Goal: Task Accomplishment & Management: Use online tool/utility

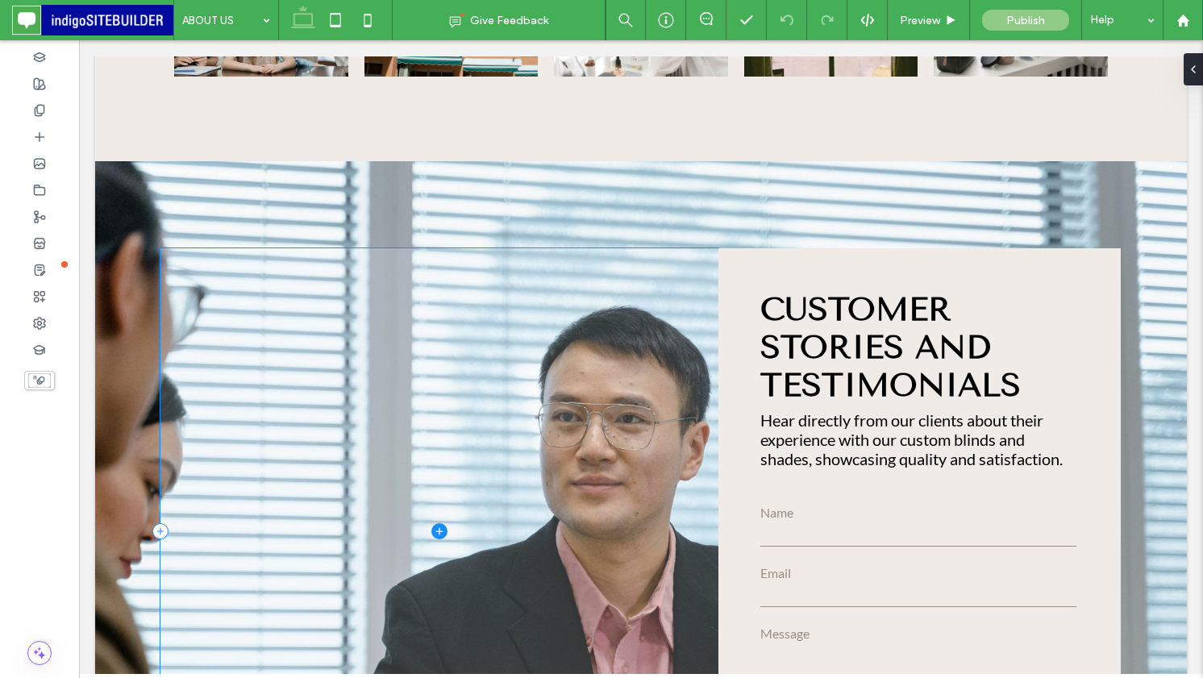
scroll to position [1879, 0]
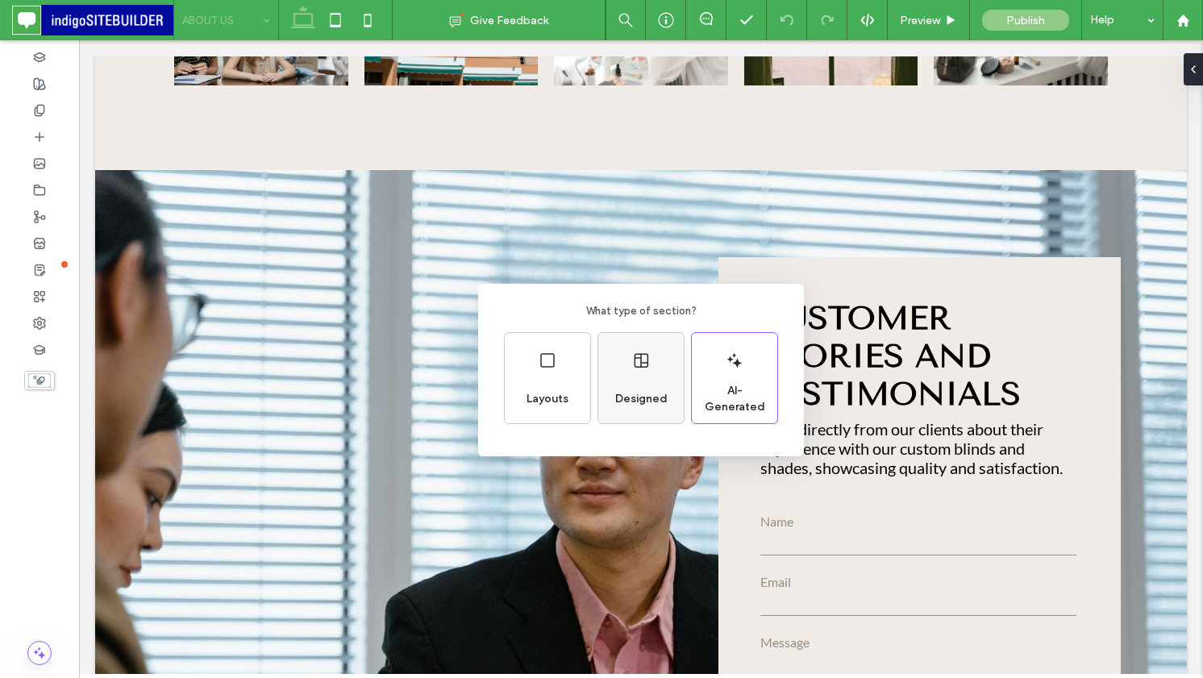
click at [651, 393] on span "Designed" at bounding box center [641, 399] width 65 height 16
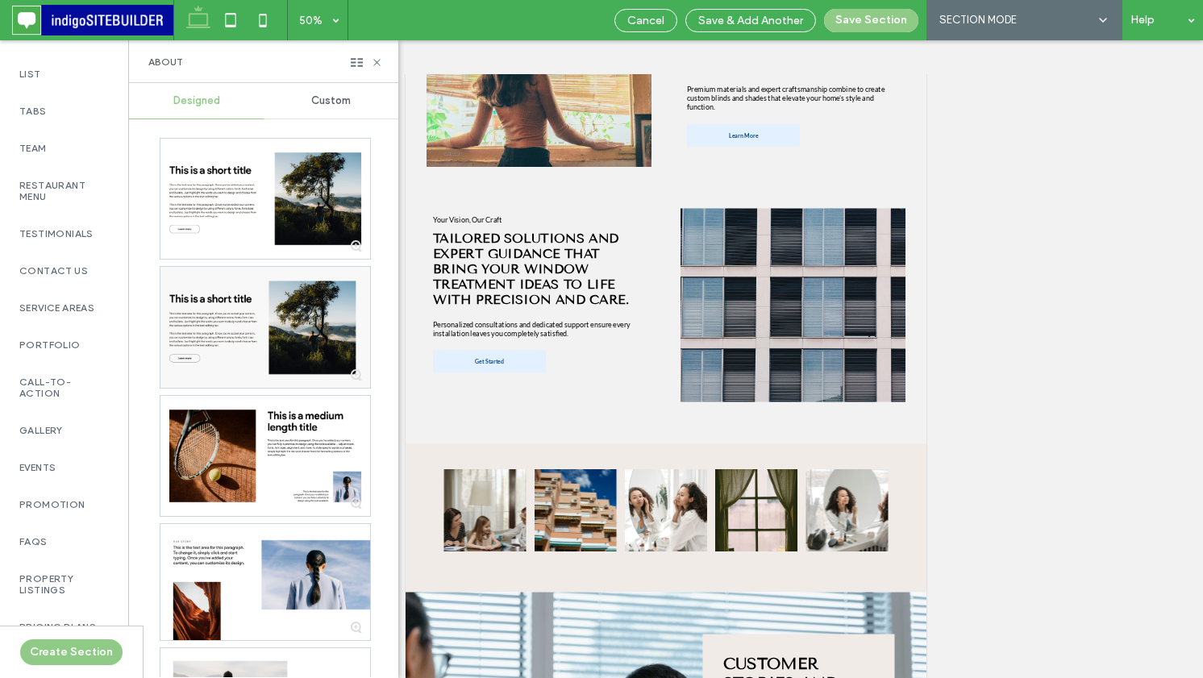
scroll to position [604, 0]
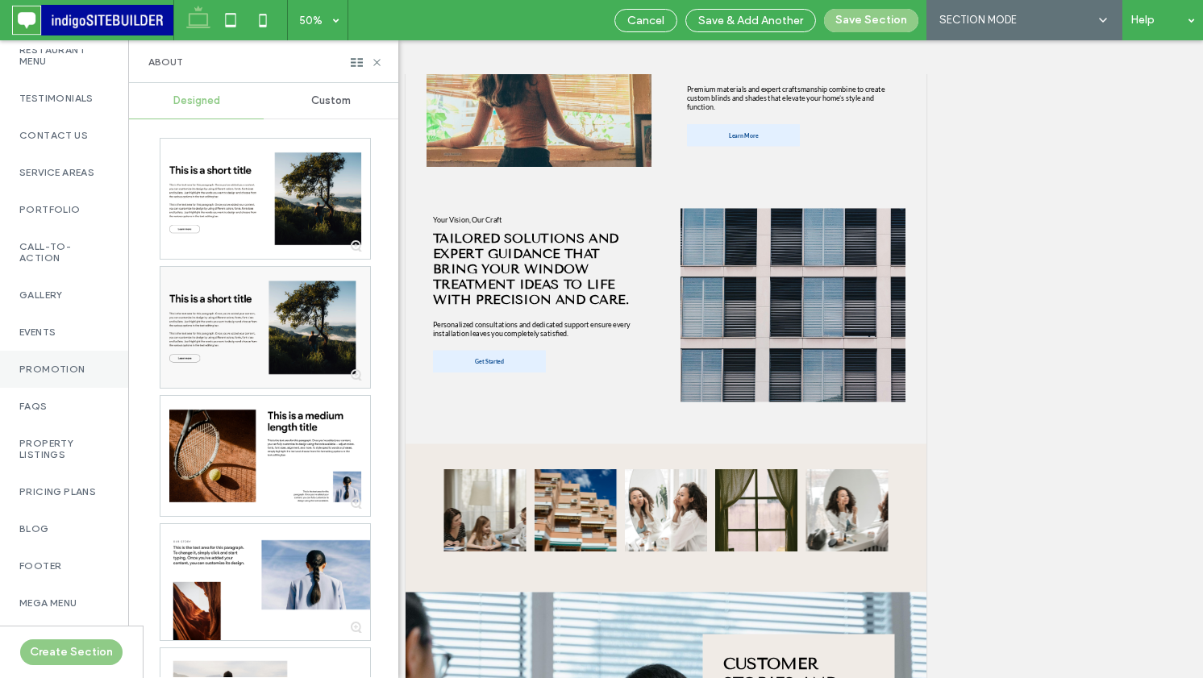
click at [79, 364] on label "Promotion" at bounding box center [63, 369] width 89 height 11
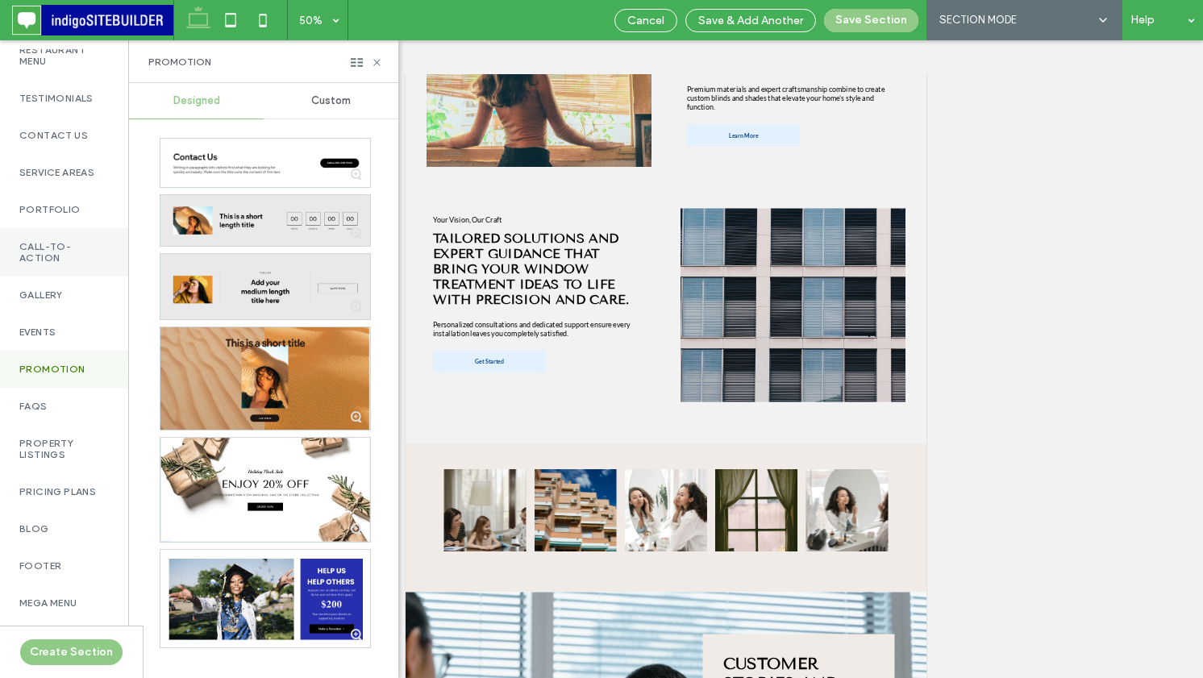
click at [60, 246] on label "Call-To-Action" at bounding box center [63, 252] width 89 height 23
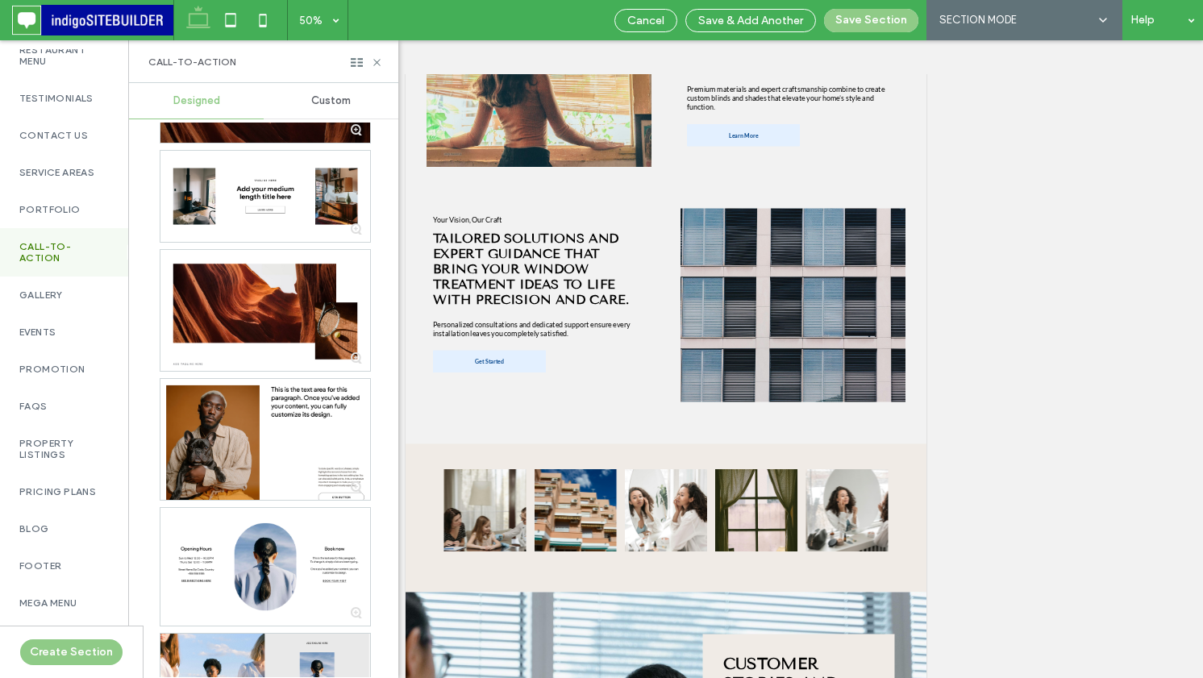
scroll to position [1295, 0]
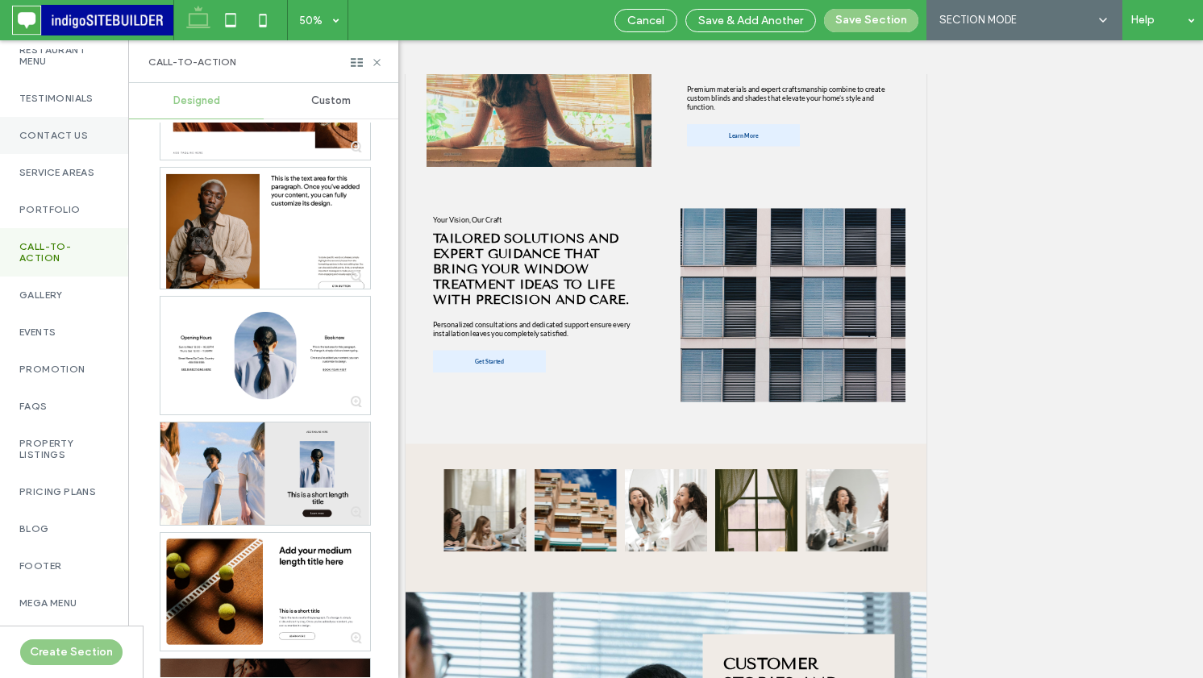
click at [75, 117] on div "Contact Us" at bounding box center [64, 135] width 128 height 37
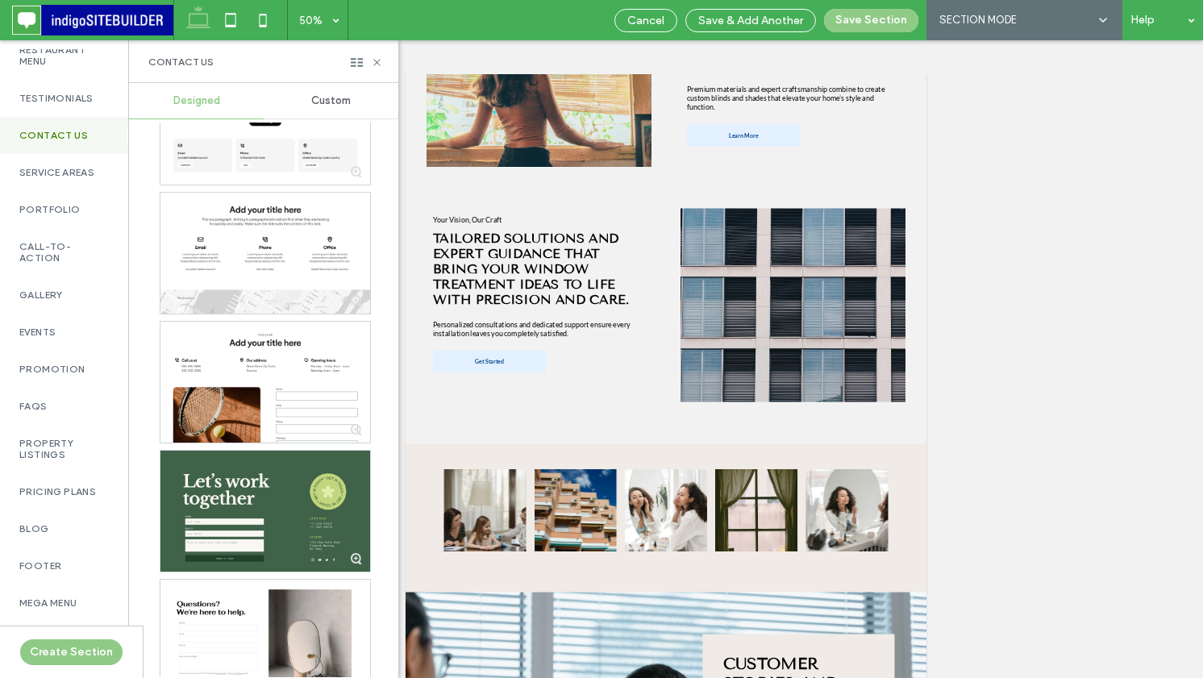
scroll to position [4340, 0]
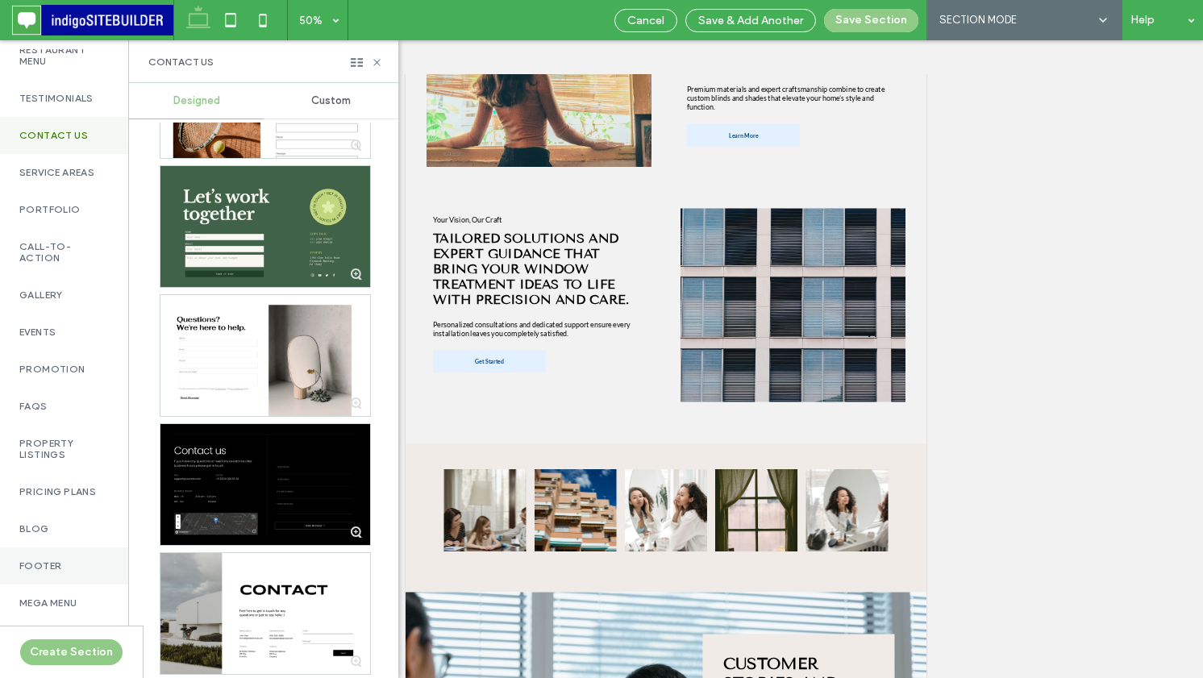
click at [35, 562] on label "Footer" at bounding box center [63, 565] width 89 height 11
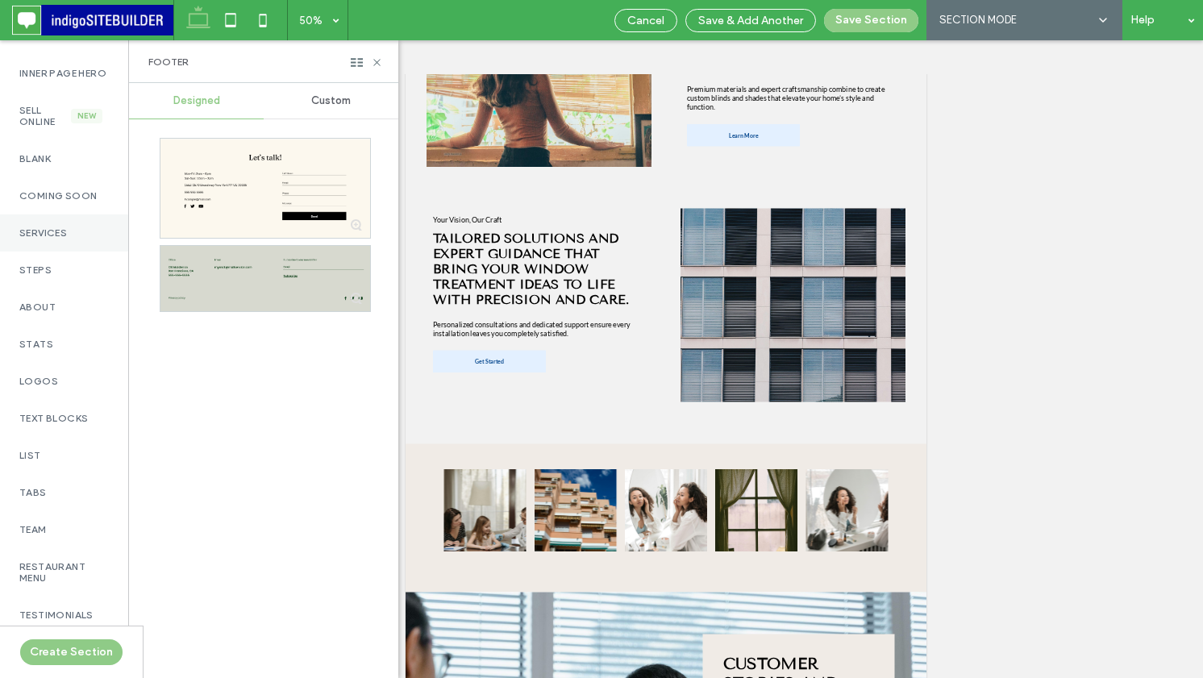
scroll to position [0, 0]
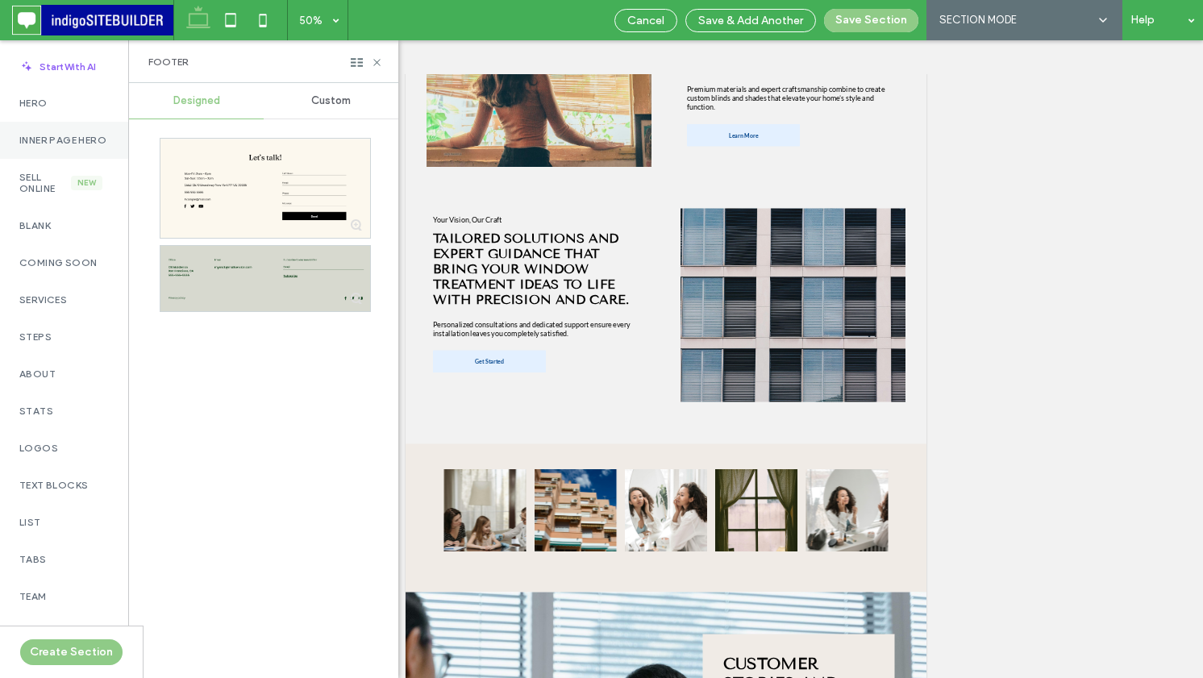
click at [69, 146] on label "Inner Page Hero" at bounding box center [63, 140] width 89 height 11
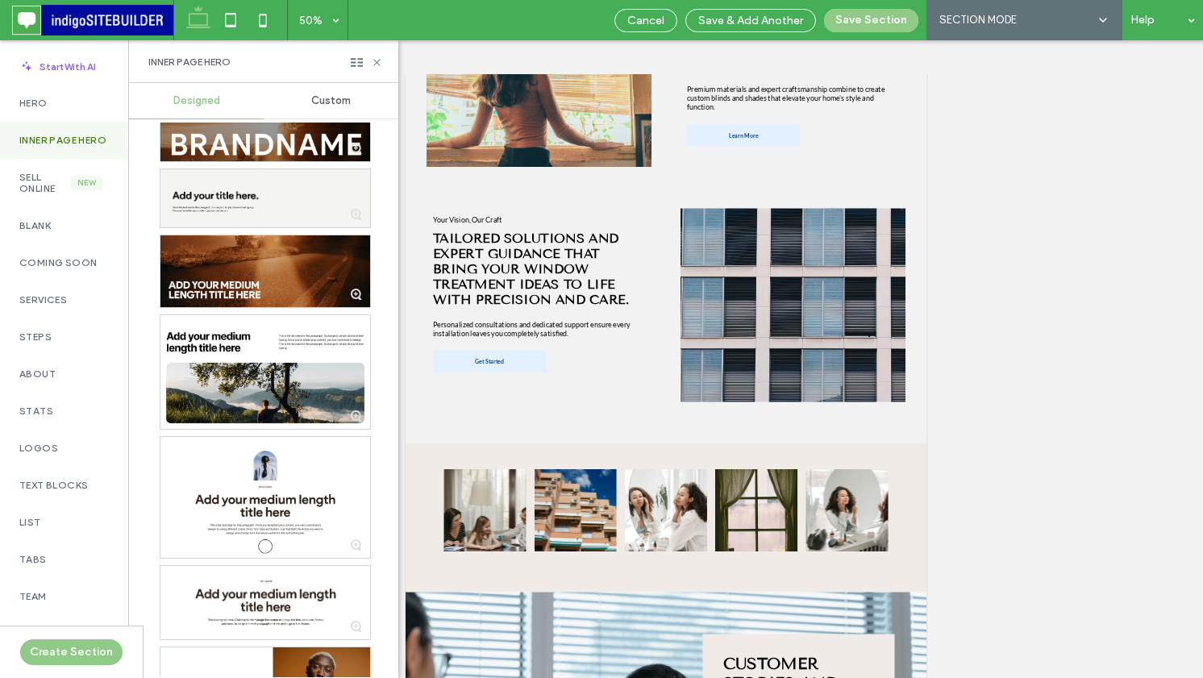
scroll to position [1411, 0]
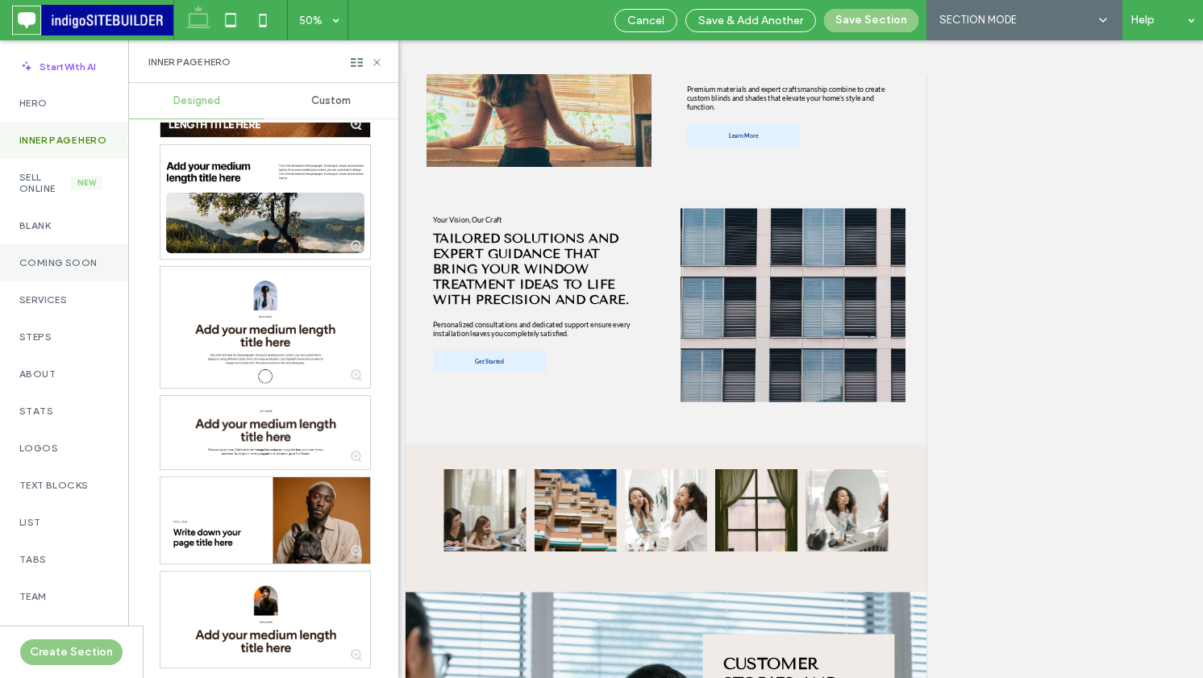
click at [49, 268] on label "Coming Soon" at bounding box center [63, 262] width 89 height 11
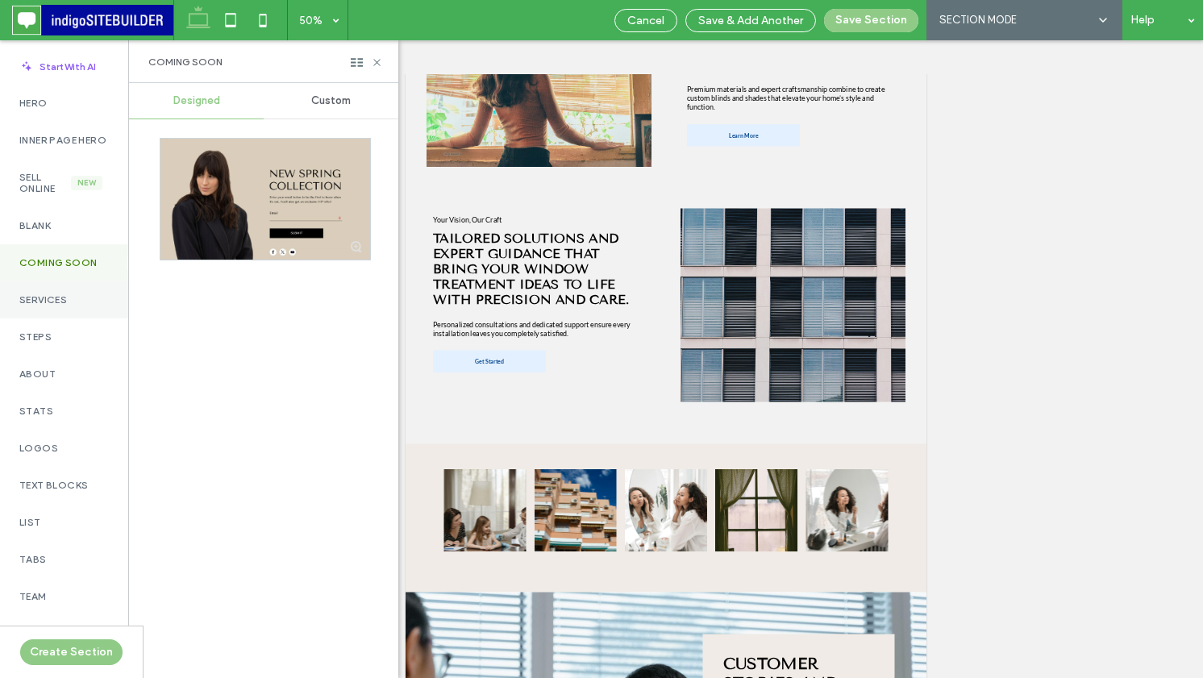
click at [49, 306] on label "Services" at bounding box center [63, 299] width 89 height 11
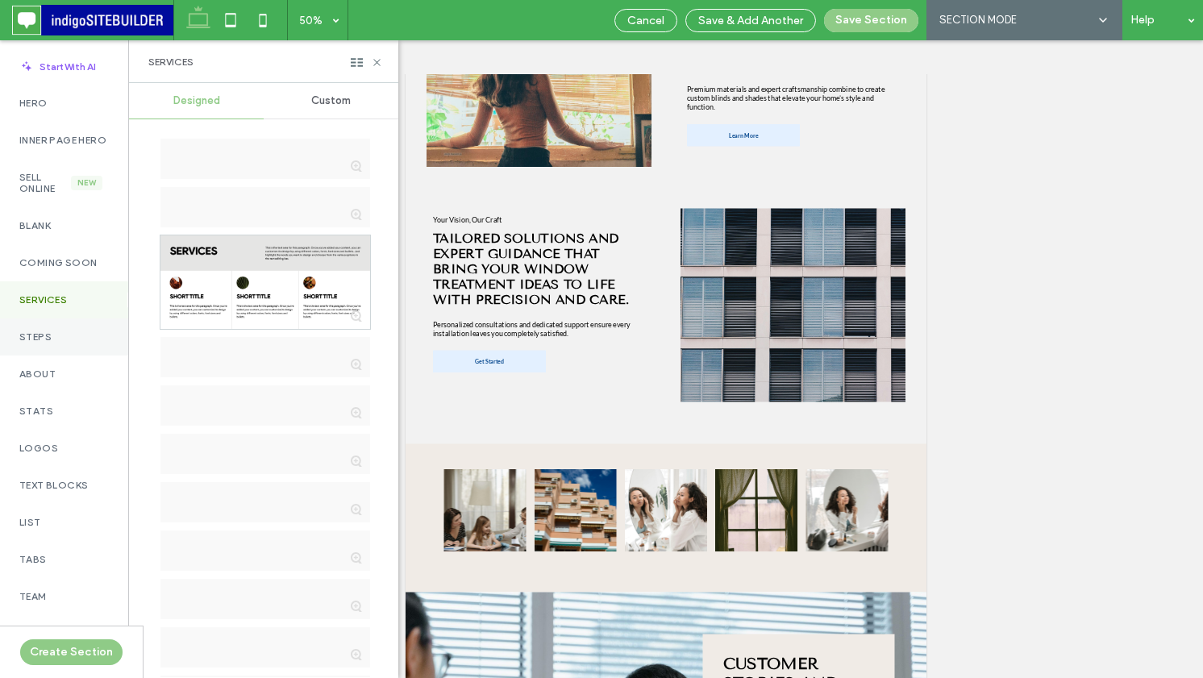
click at [50, 343] on label "Steps" at bounding box center [63, 336] width 89 height 11
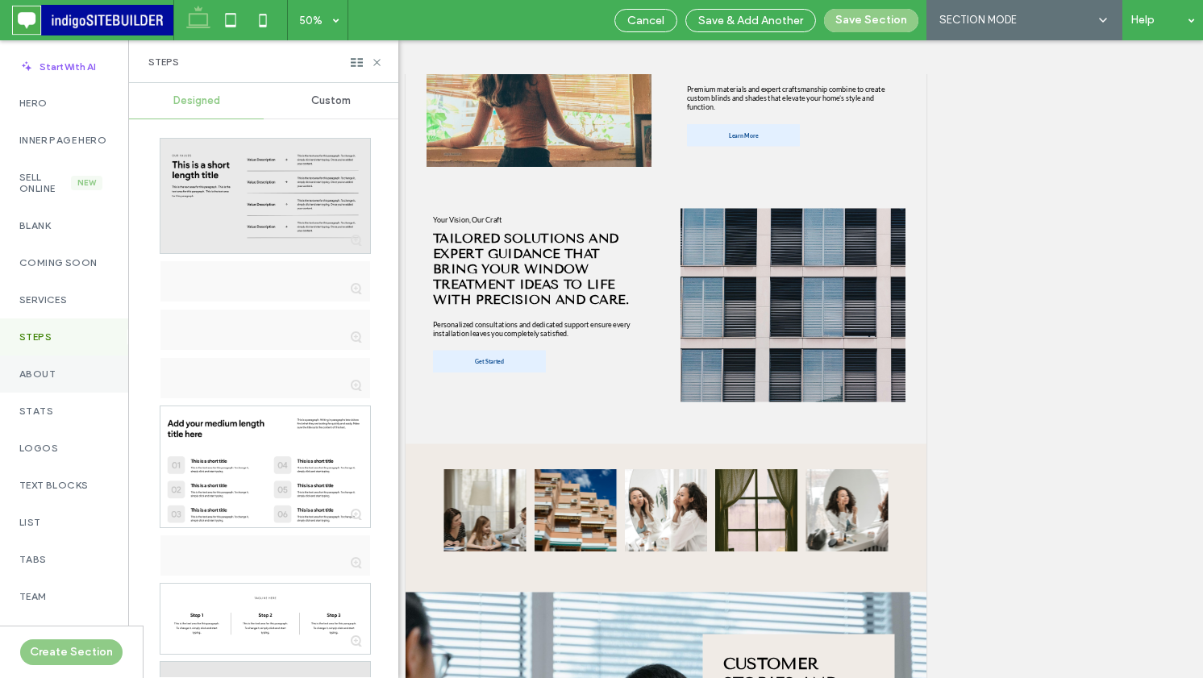
click at [50, 380] on label "About" at bounding box center [63, 373] width 89 height 11
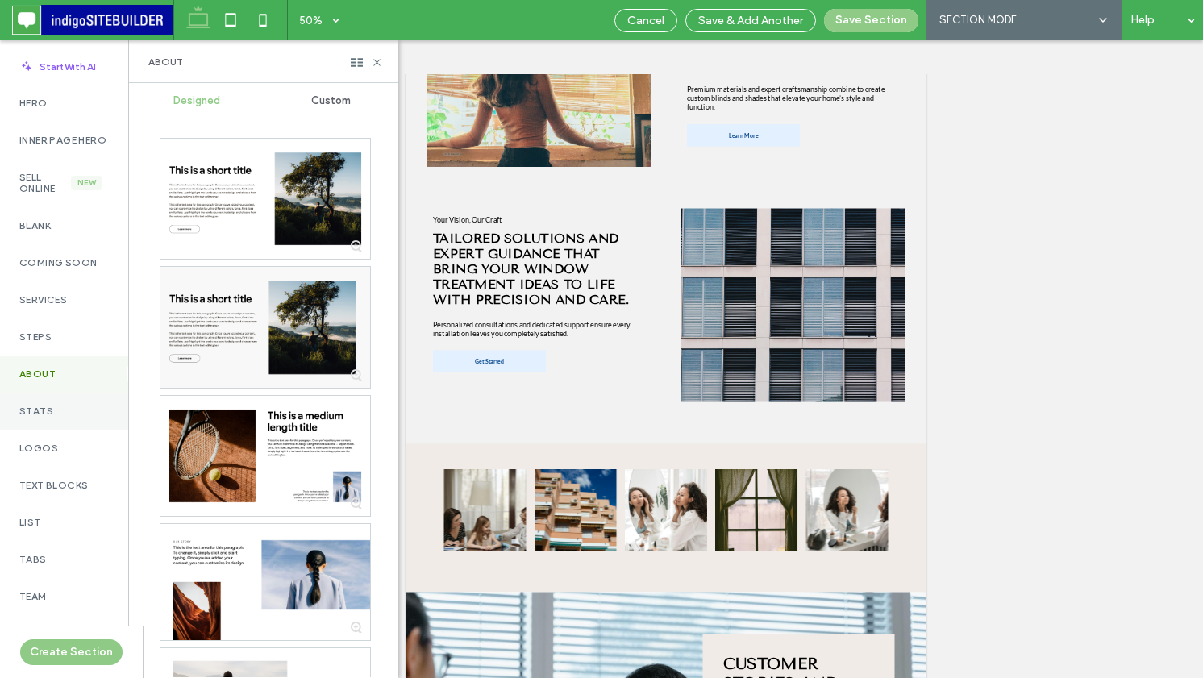
click at [58, 415] on div "Stats" at bounding box center [64, 411] width 128 height 37
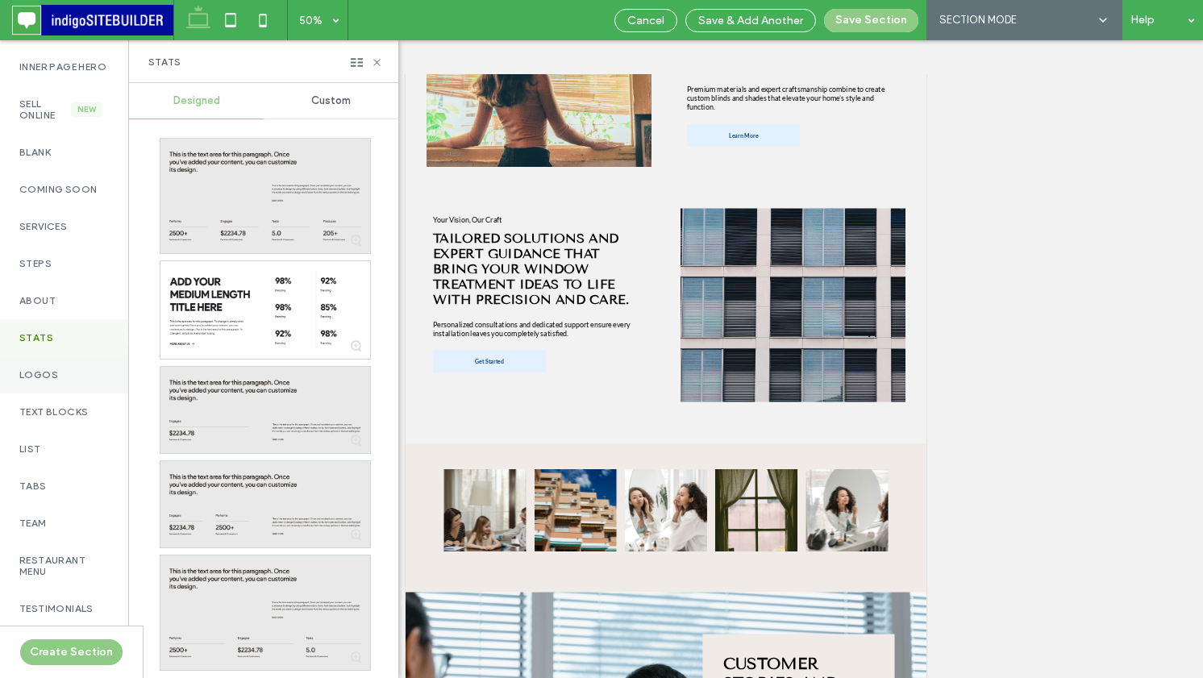
scroll to position [77, 0]
click at [71, 425] on div "Text Blocks" at bounding box center [64, 407] width 128 height 37
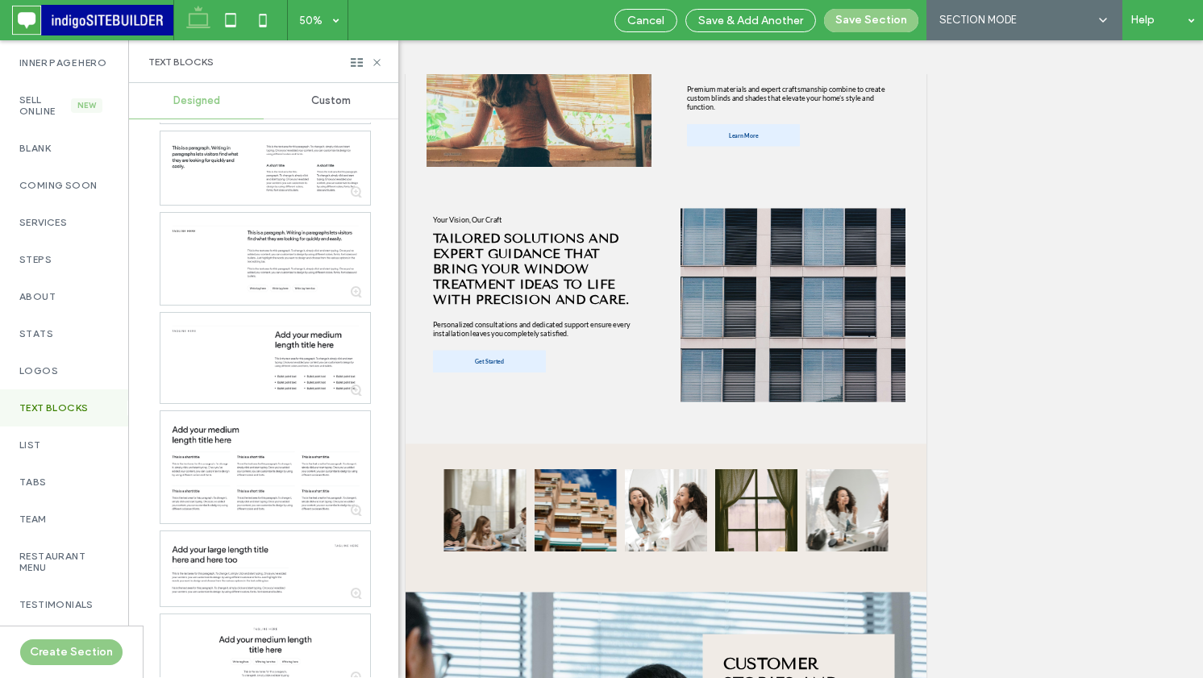
scroll to position [703, 0]
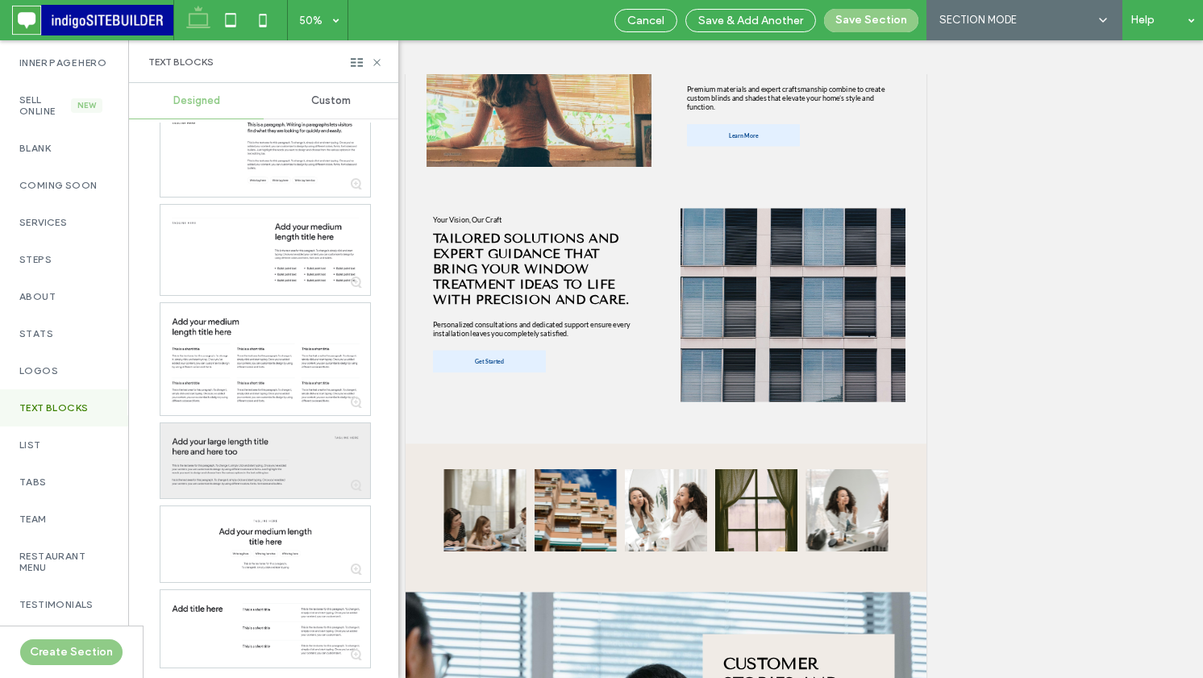
click at [238, 468] on div at bounding box center [265, 461] width 210 height 76
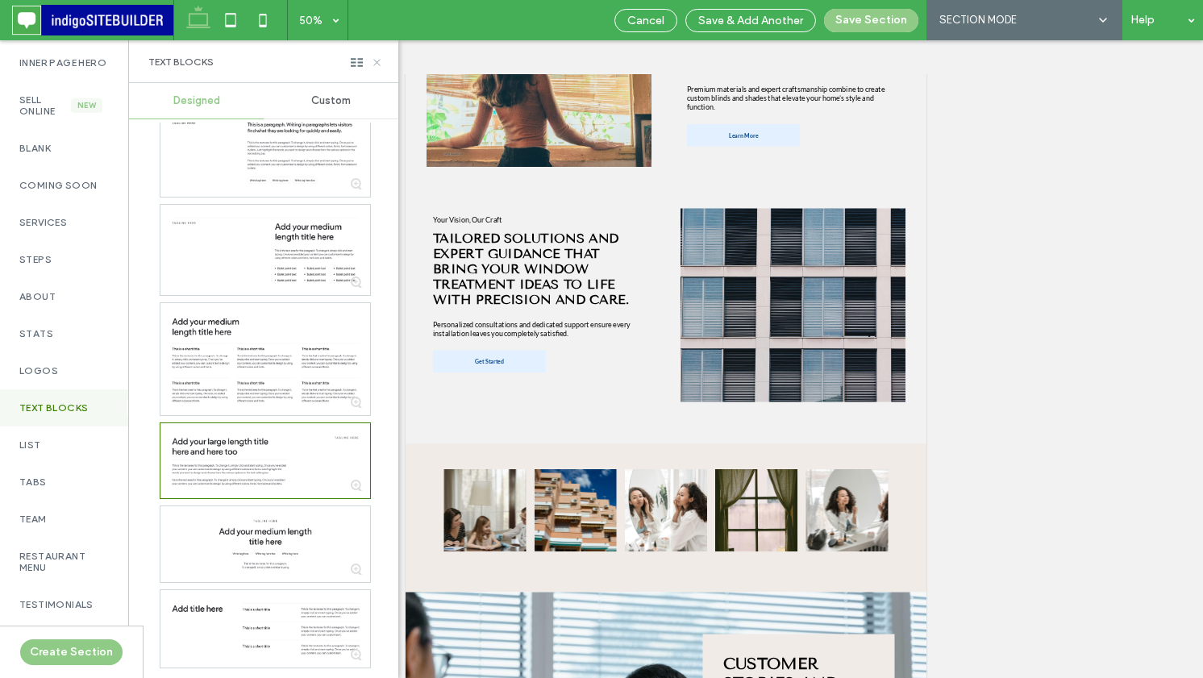
click at [374, 60] on icon at bounding box center [377, 62] width 12 height 12
